Goal: Information Seeking & Learning: Learn about a topic

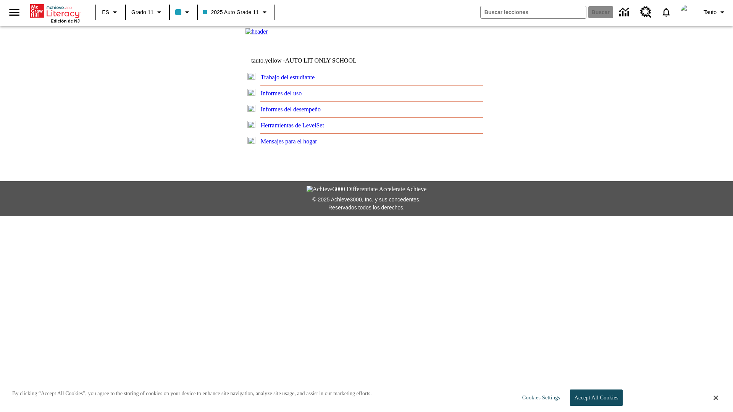
click at [285, 97] on link "Informes del uso" at bounding box center [281, 93] width 41 height 6
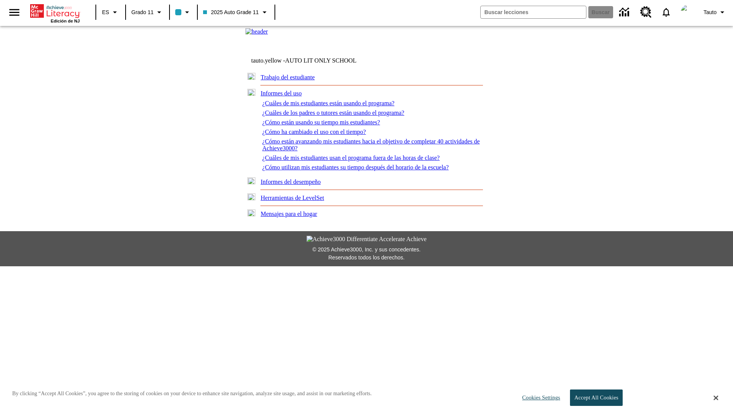
click at [333, 107] on link "¿Cuáles de mis estudiantes están usando el programa?" at bounding box center [328, 103] width 132 height 6
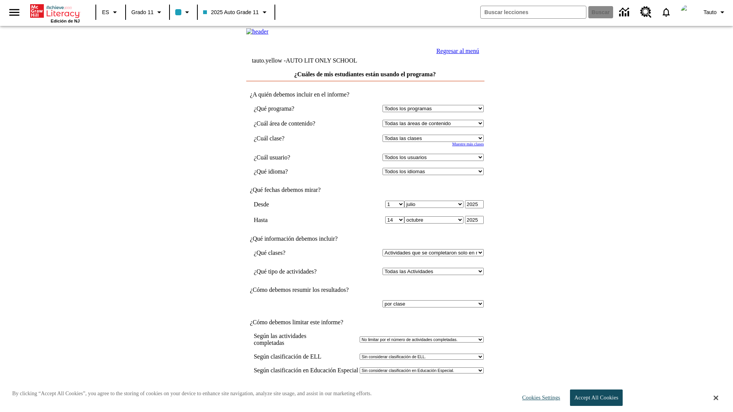
click at [456, 54] on link "Regresar al menú" at bounding box center [458, 51] width 43 height 6
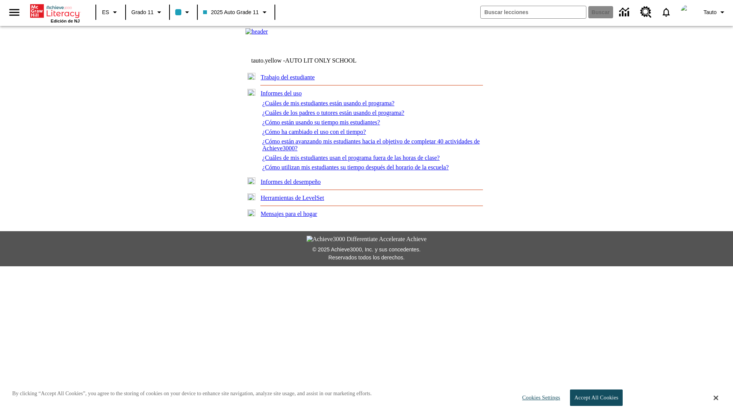
click at [325, 126] on link "¿Cómo están usando su tiempo mis estudiantes?" at bounding box center [321, 122] width 118 height 6
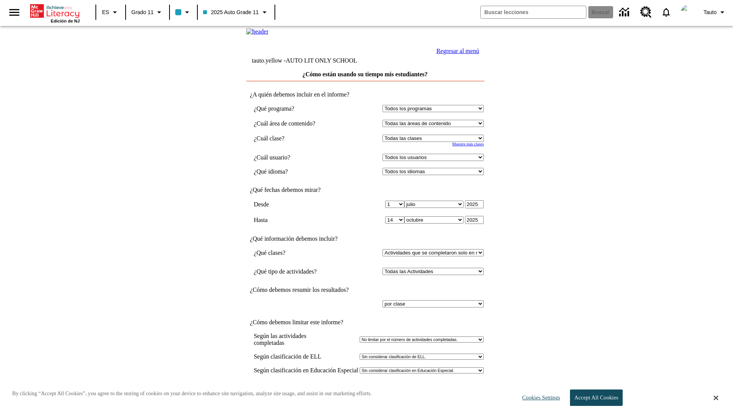
click at [456, 54] on link "Regresar al menú" at bounding box center [458, 51] width 43 height 6
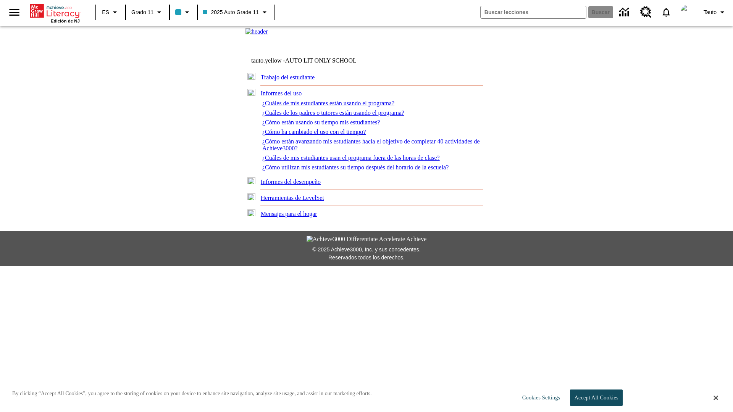
click at [361, 171] on link "¿Cómo utilizan mis estudiantes su tiempo después del horario de la escuela?" at bounding box center [355, 167] width 186 height 6
